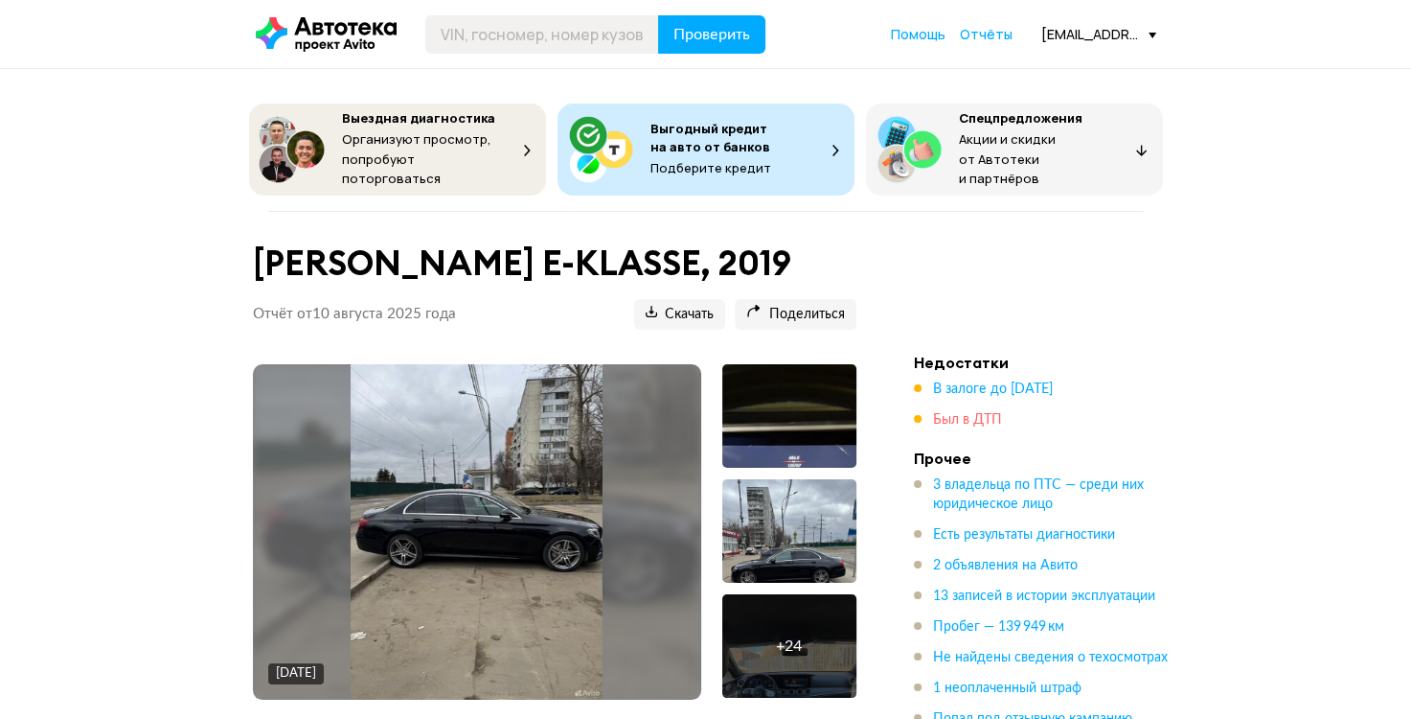
click at [967, 413] on span "Был в ДТП" at bounding box center [967, 419] width 69 height 13
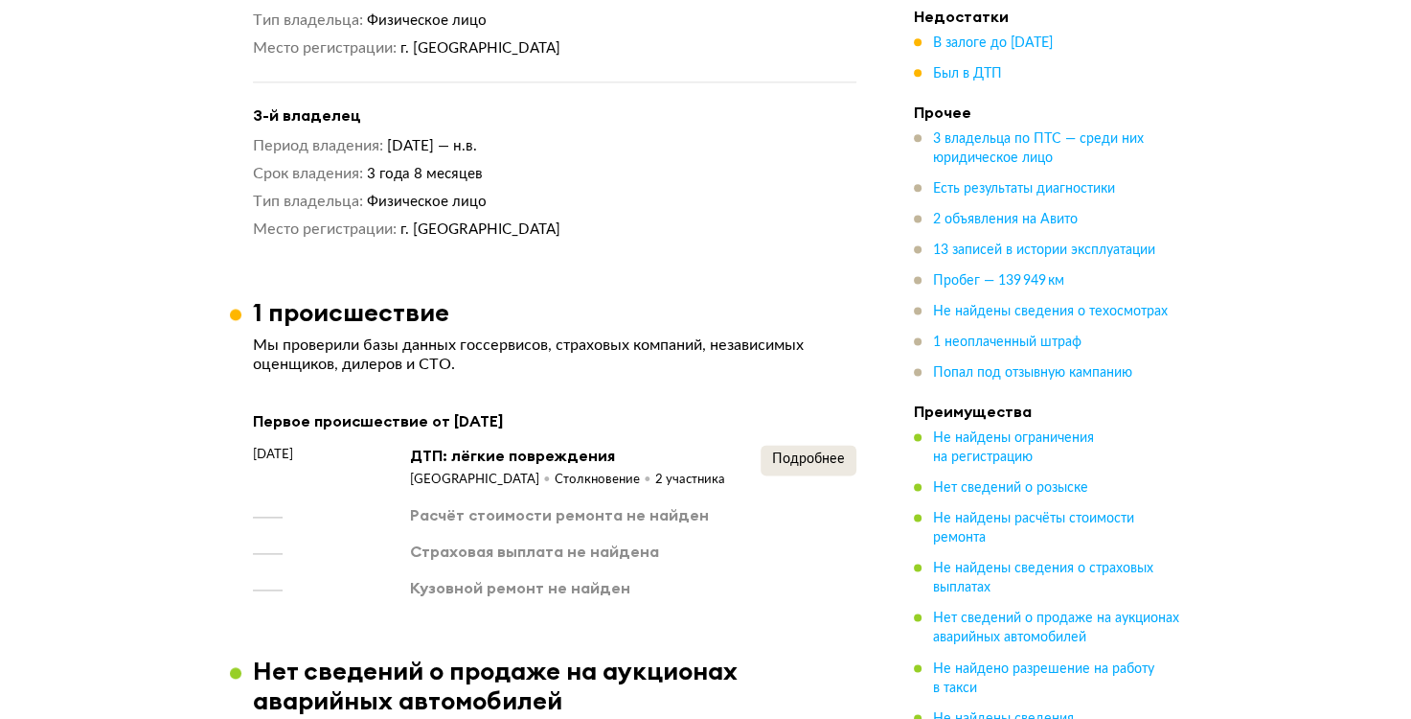
scroll to position [2422, 0]
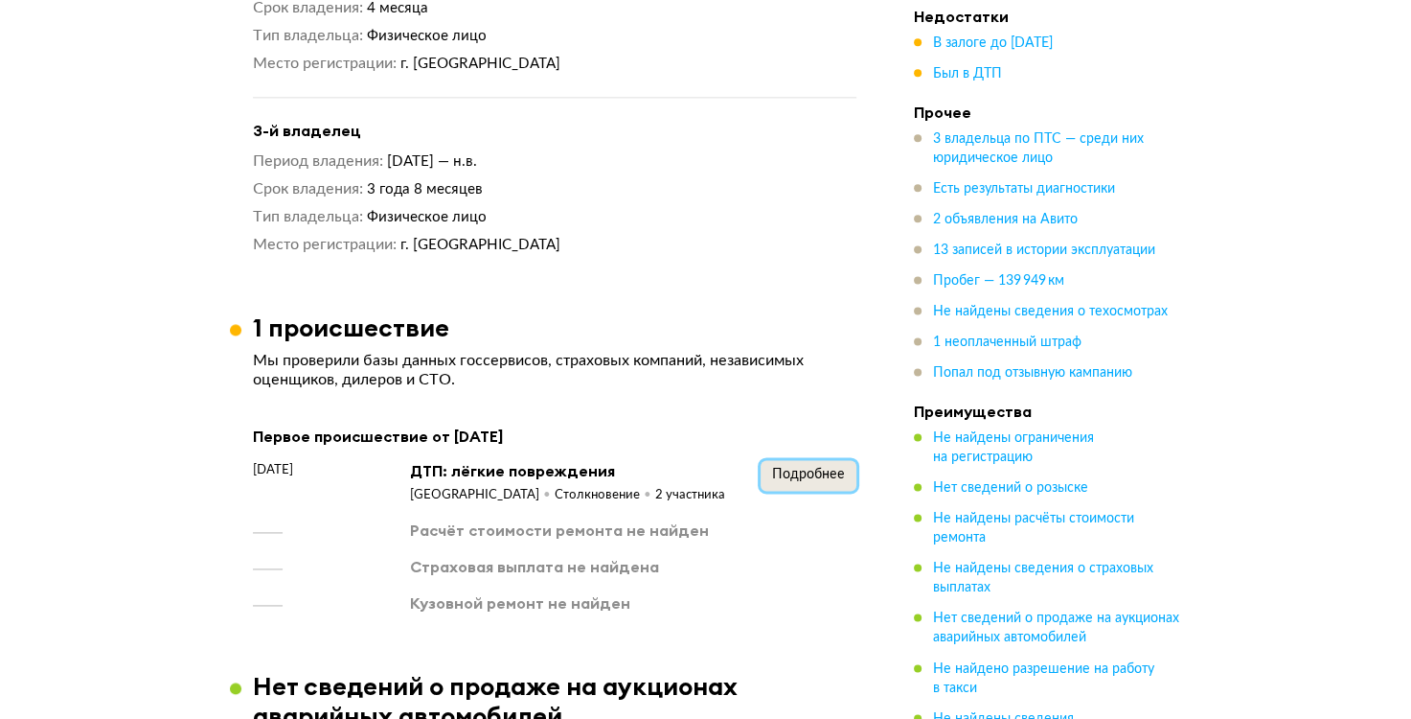
click at [816, 468] on span "Подробнее" at bounding box center [808, 474] width 73 height 13
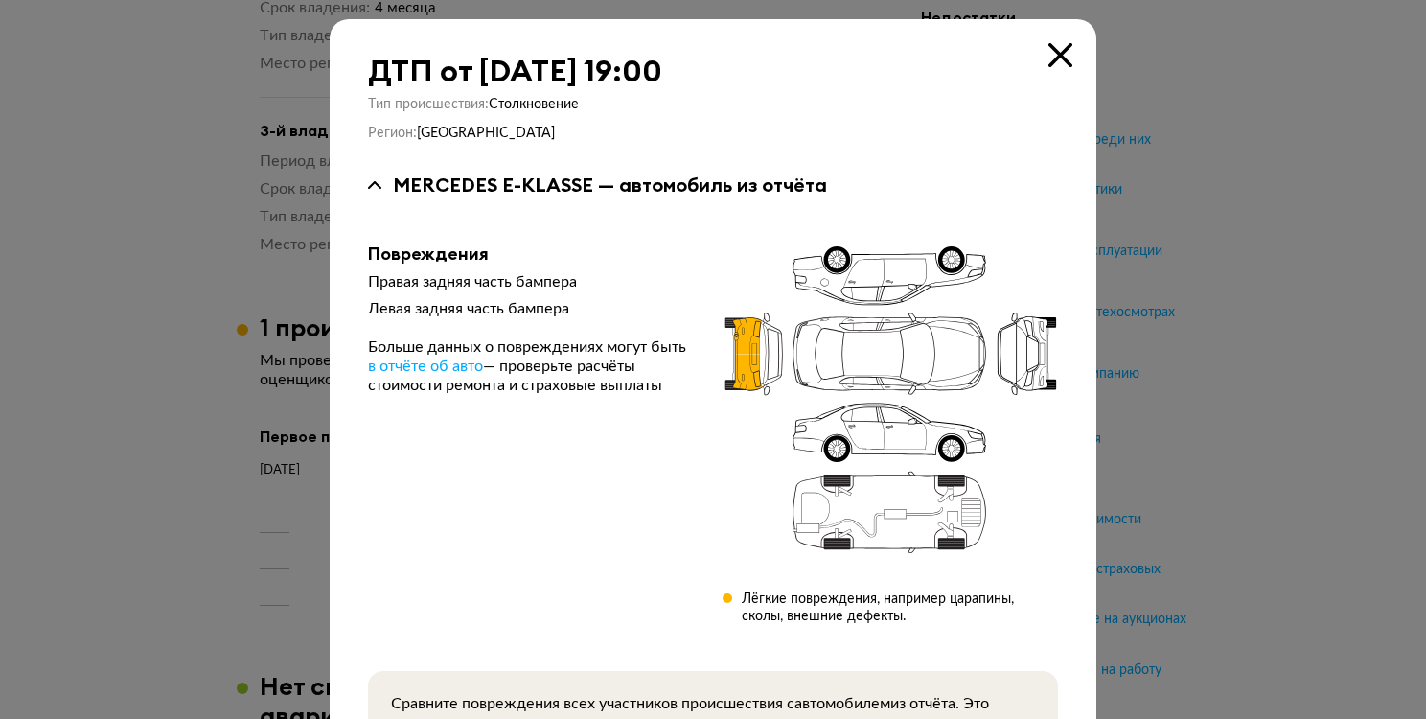
click at [1176, 322] on div at bounding box center [713, 359] width 1426 height 719
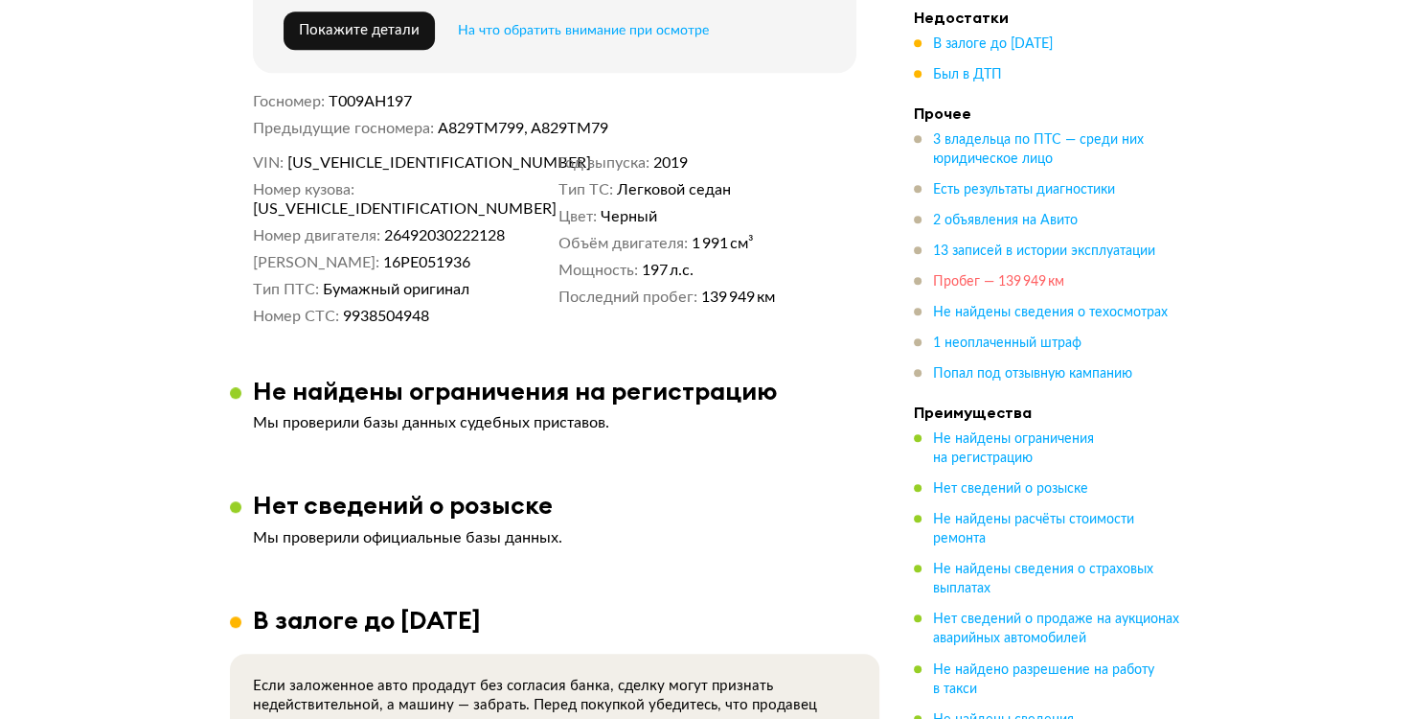
click at [1002, 284] on span "Пробег — 139 949 км" at bounding box center [998, 281] width 131 height 13
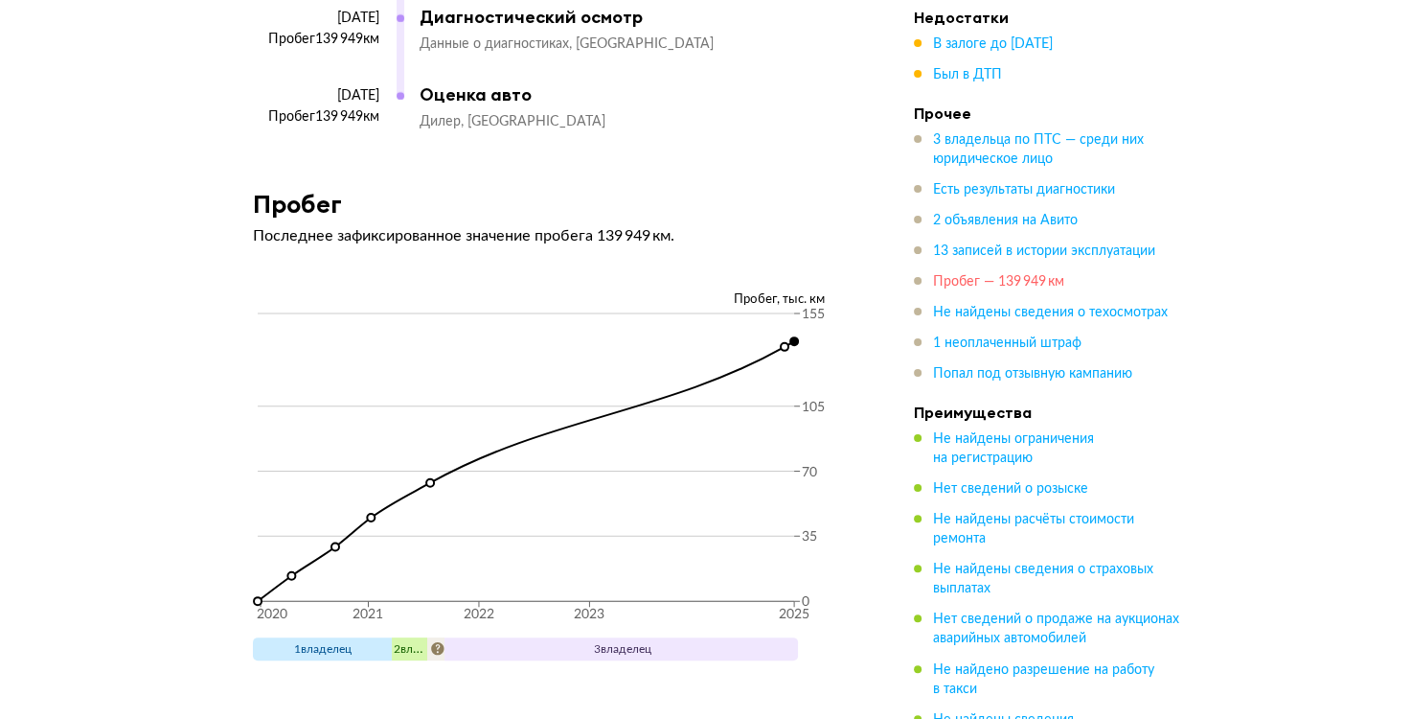
scroll to position [7490, 0]
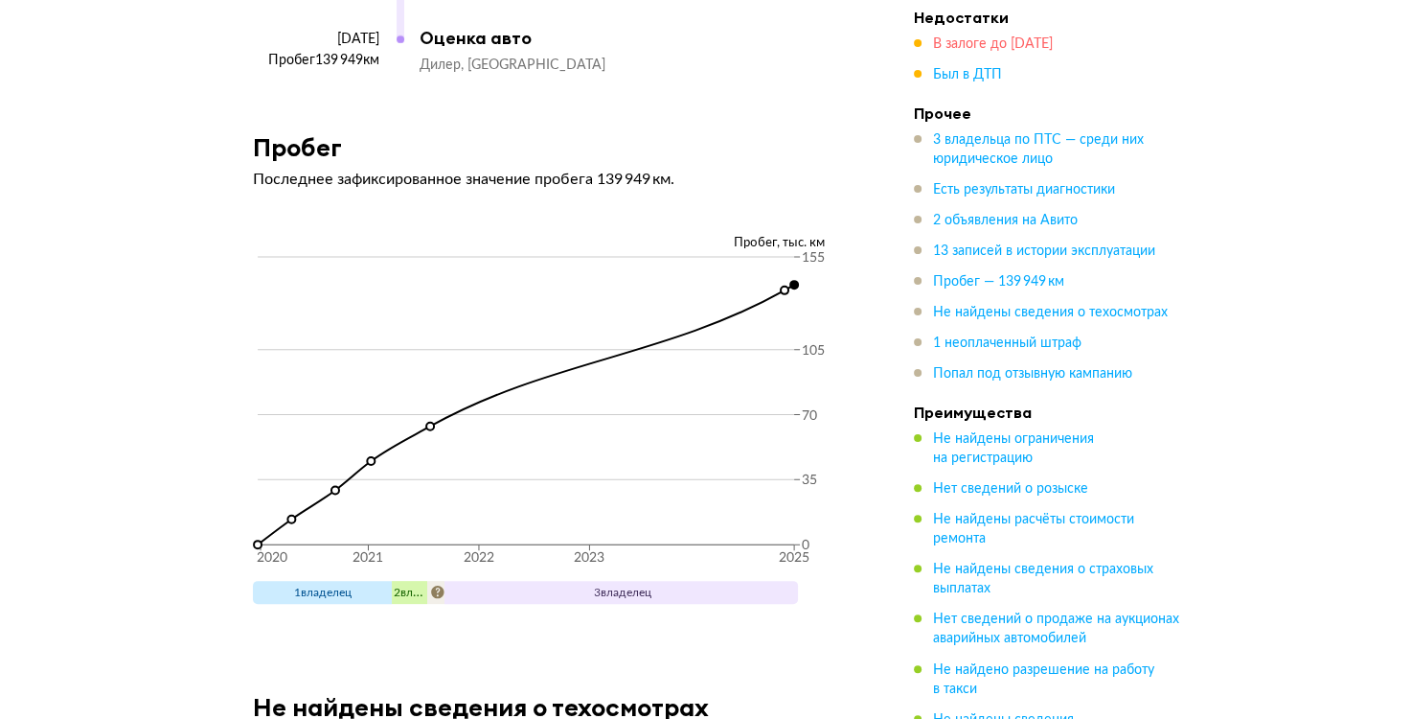
click at [993, 45] on span "В залоге до [DATE]" at bounding box center [993, 43] width 120 height 13
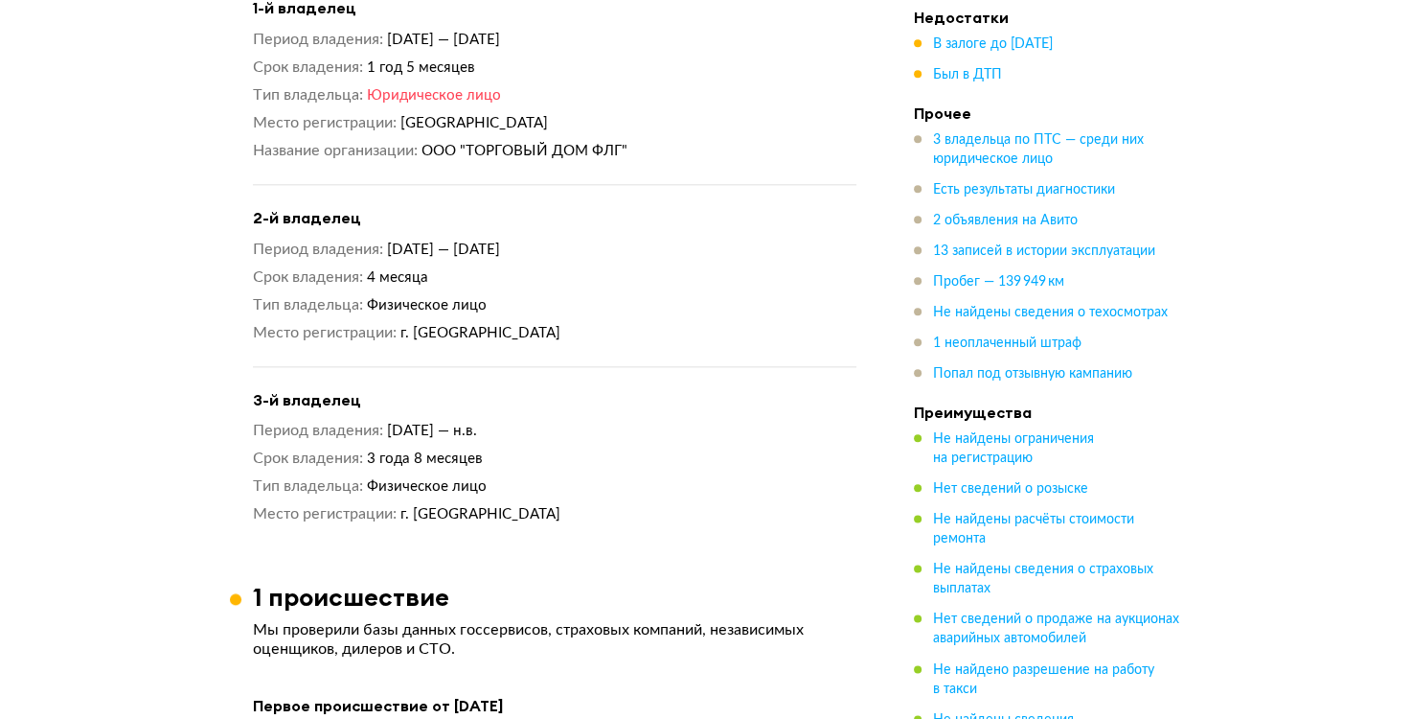
scroll to position [2228, 0]
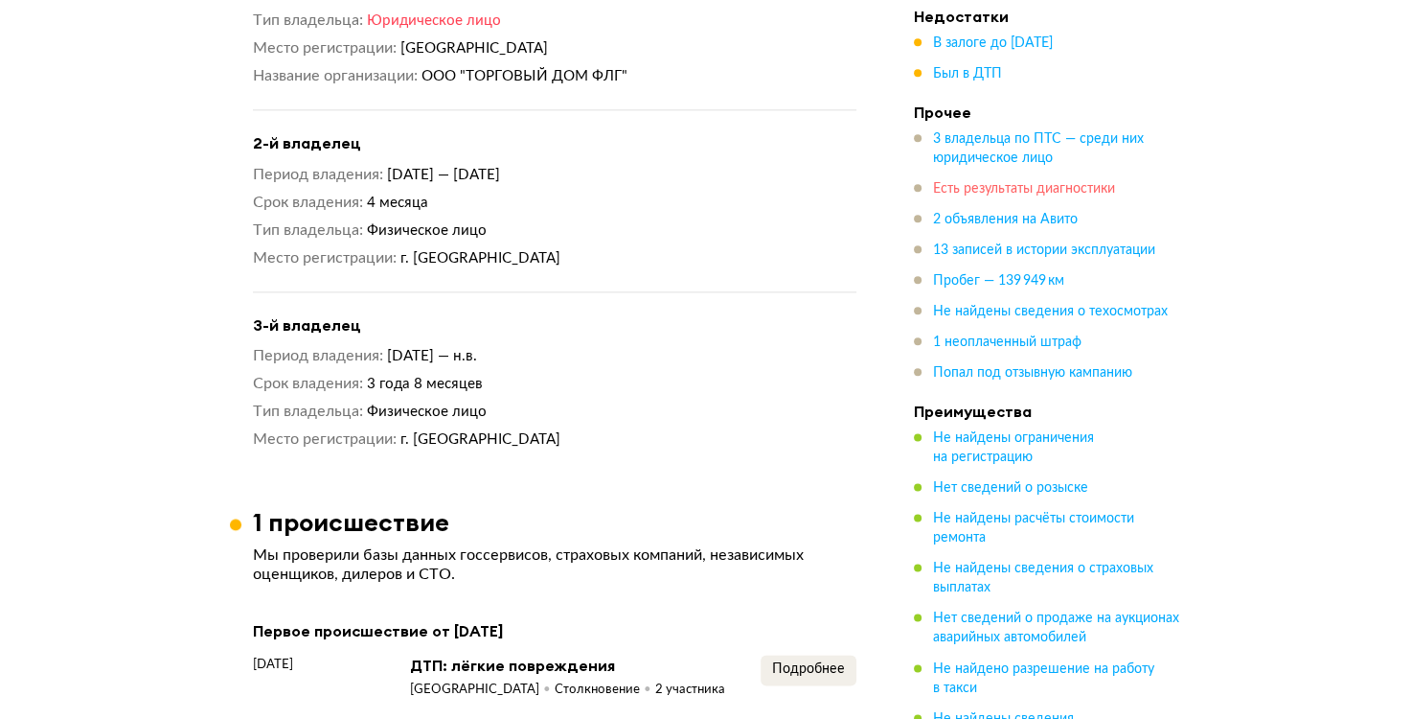
click at [980, 187] on span "Есть результаты диагностики" at bounding box center [1024, 189] width 182 height 13
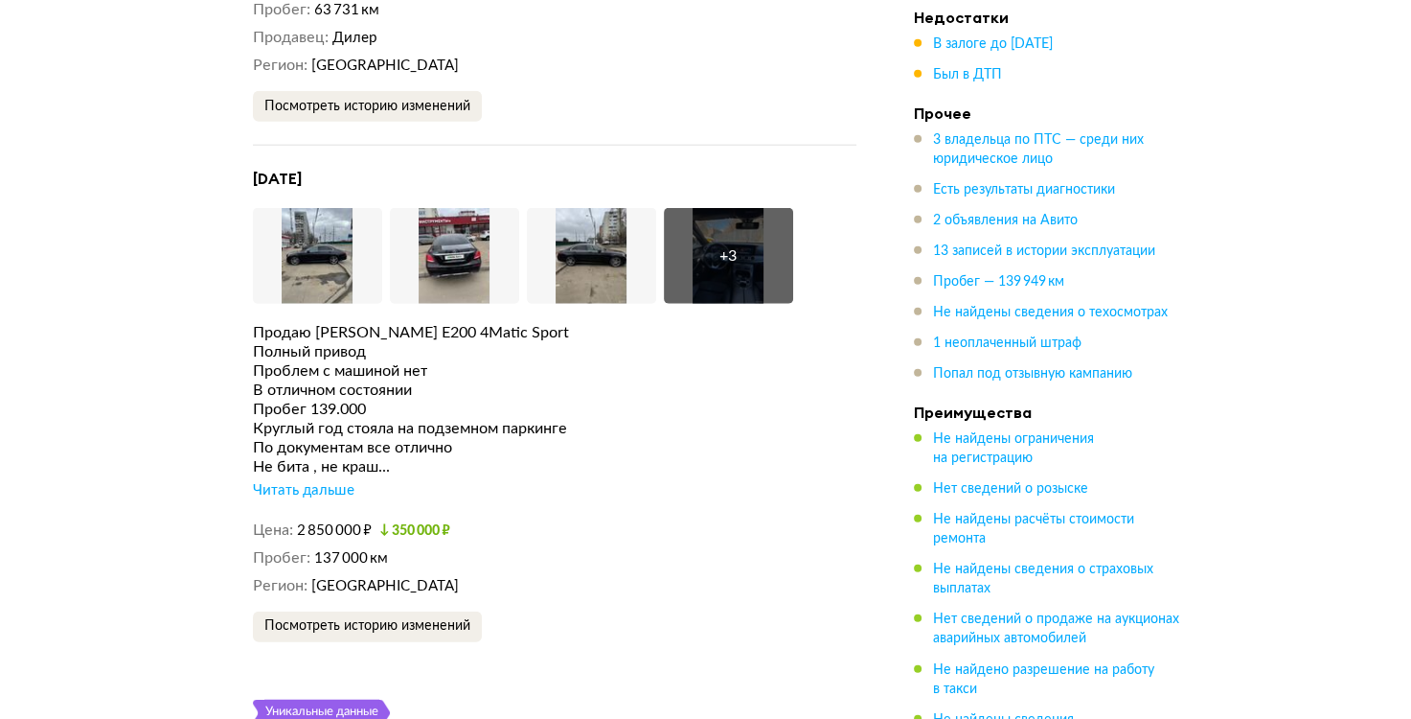
scroll to position [4580, 0]
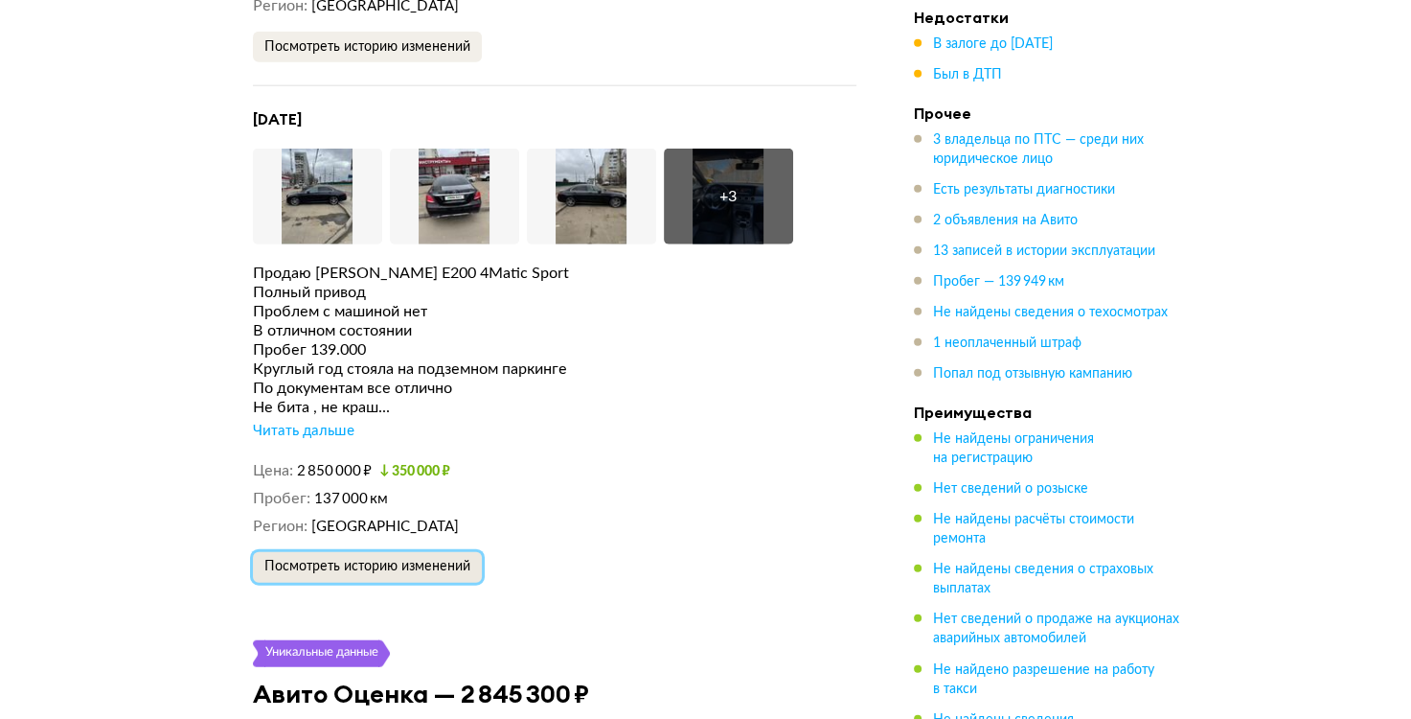
click at [405, 552] on button "Посмотреть историю изменений" at bounding box center [367, 567] width 229 height 31
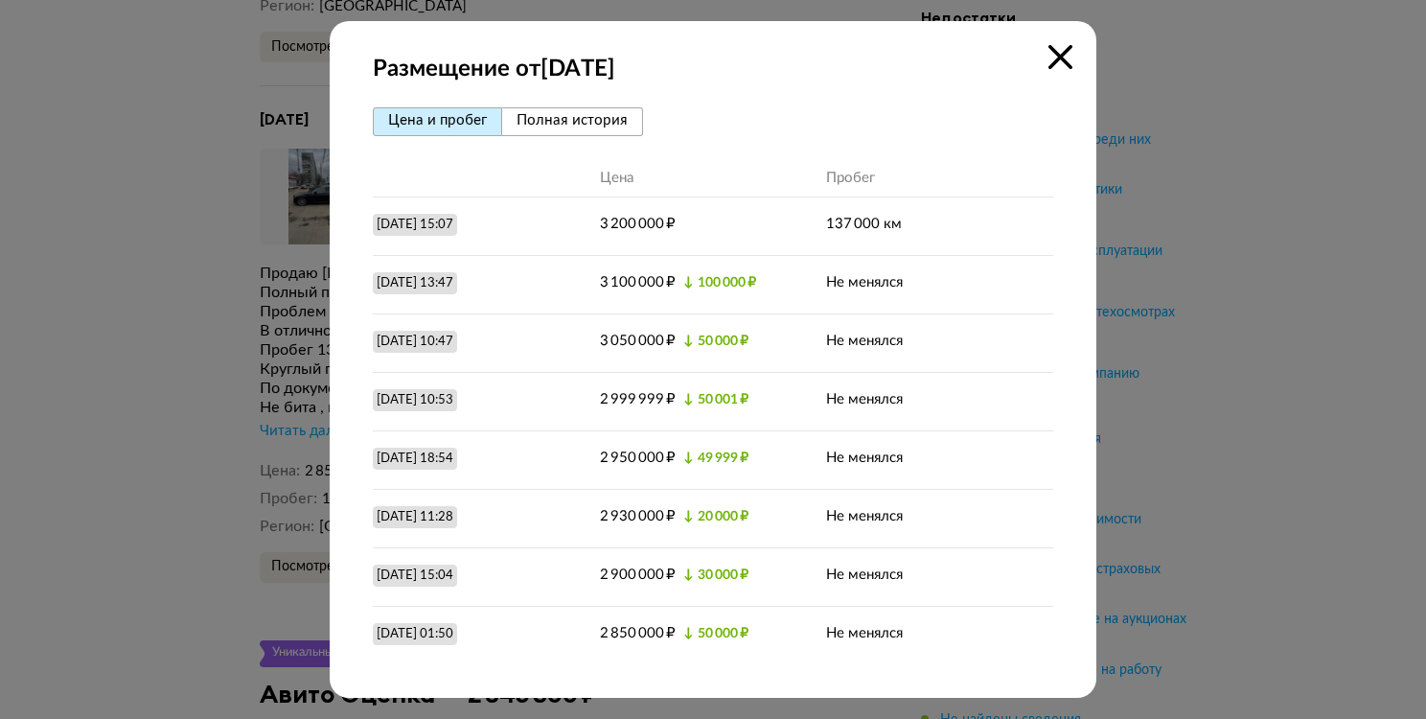
click at [1349, 289] on div at bounding box center [713, 359] width 1426 height 719
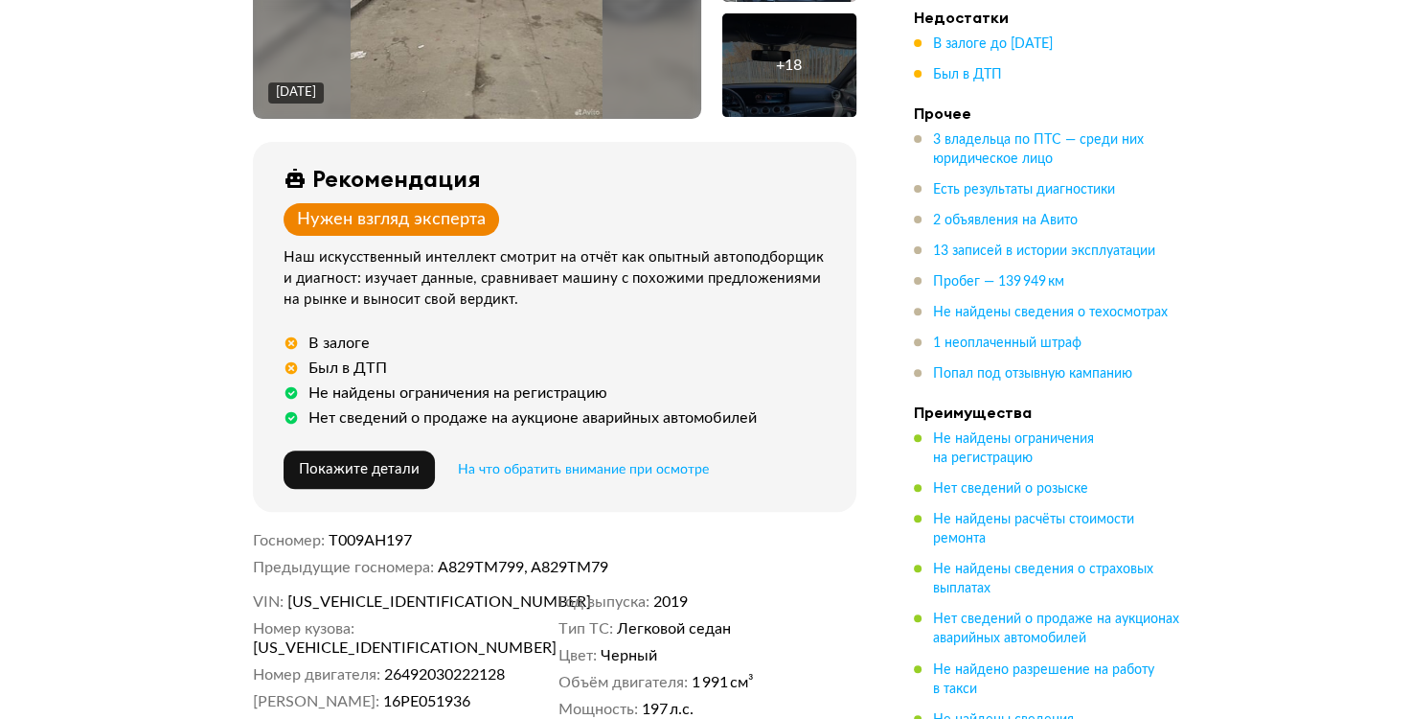
scroll to position [582, 0]
click at [379, 592] on span "[US_VEHICLE_IDENTIFICATION_NUMBER]" at bounding box center [397, 600] width 220 height 19
copy span "[US_VEHICLE_IDENTIFICATION_NUMBER]"
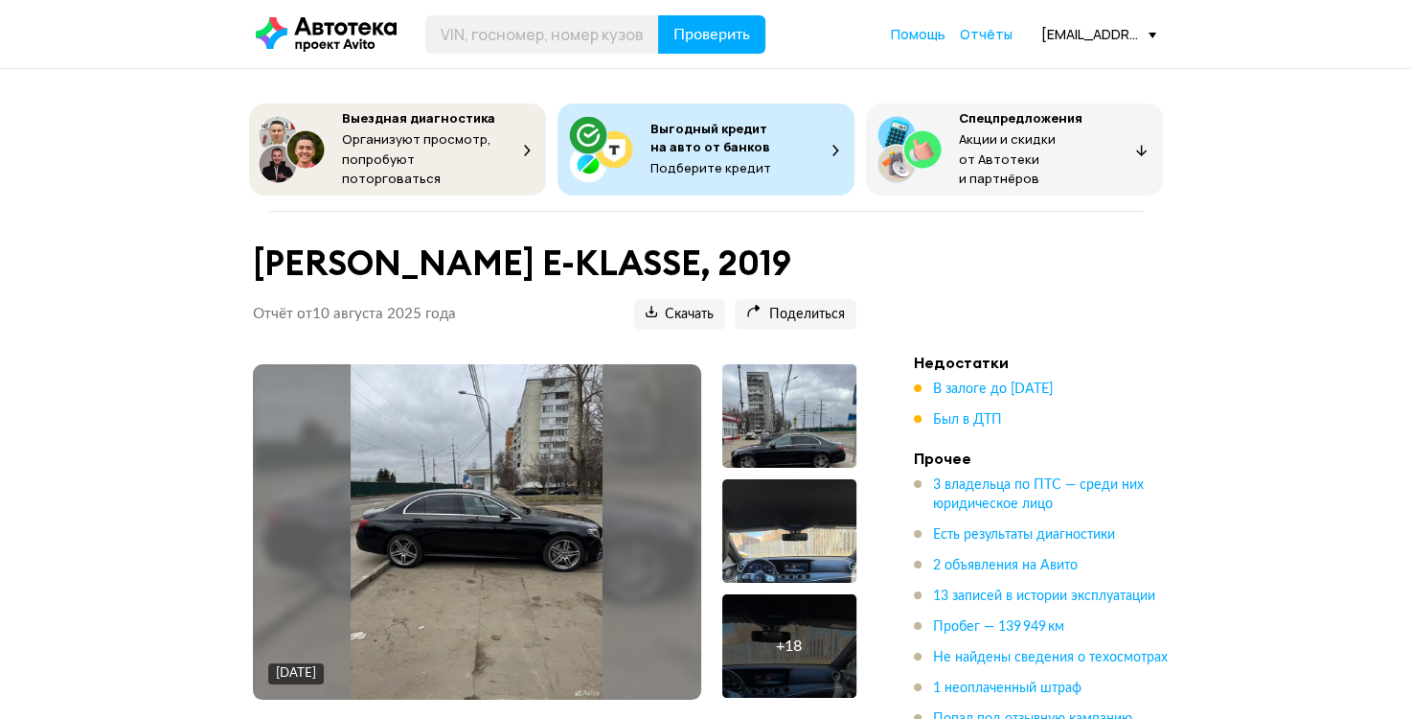
scroll to position [0, 0]
